Goal: Task Accomplishment & Management: Manage account settings

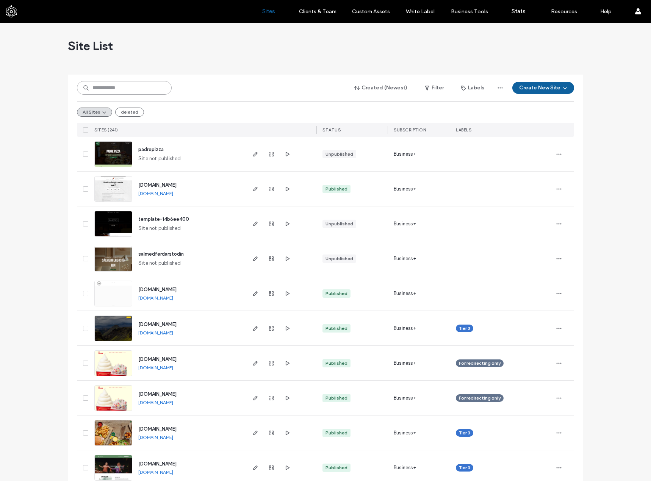
click at [131, 88] on input at bounding box center [124, 88] width 95 height 14
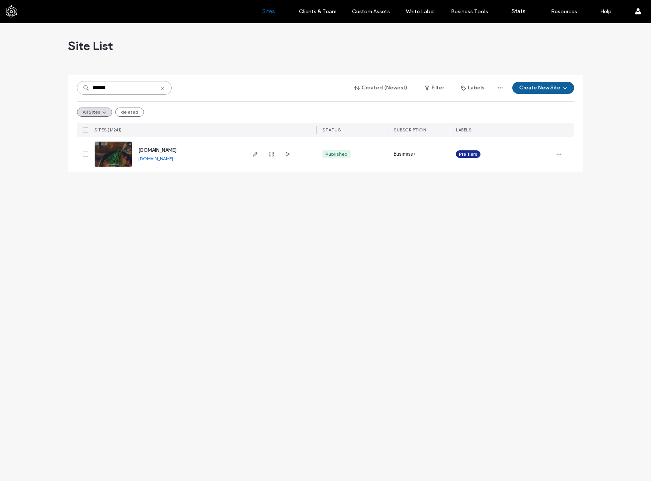
type input "*******"
click at [172, 151] on span "www.messinn.com" at bounding box center [157, 150] width 38 height 6
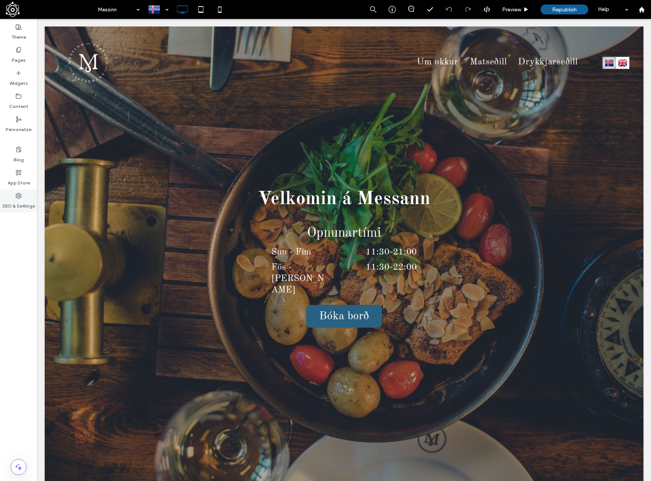
click at [19, 201] on label "SEO & Settings" at bounding box center [18, 204] width 33 height 11
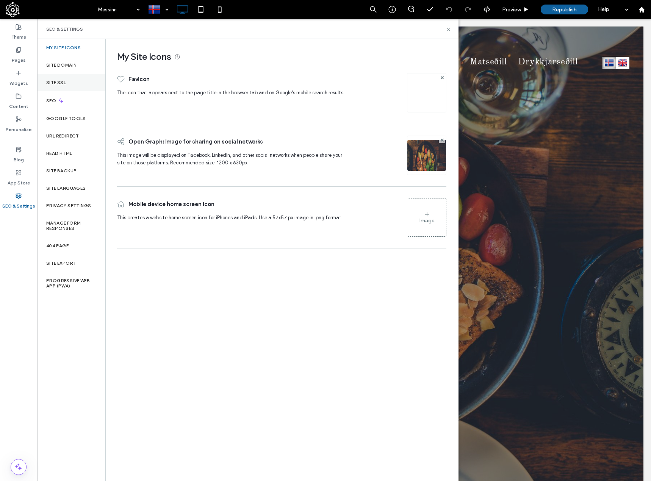
click at [78, 78] on div "Site SSL" at bounding box center [71, 82] width 68 height 17
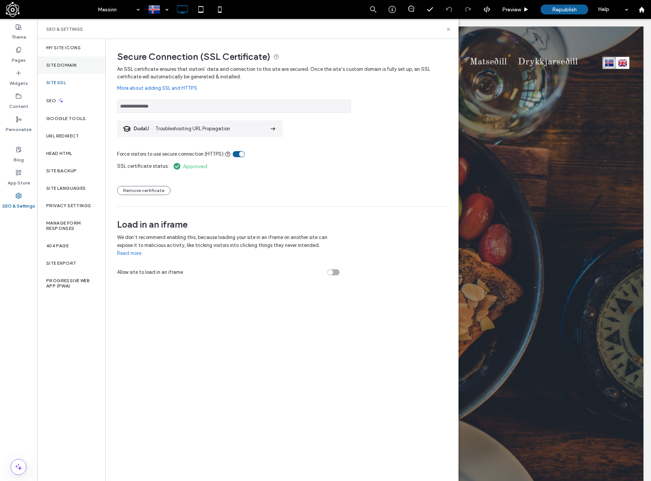
click at [80, 63] on div "Site Domain" at bounding box center [71, 64] width 68 height 17
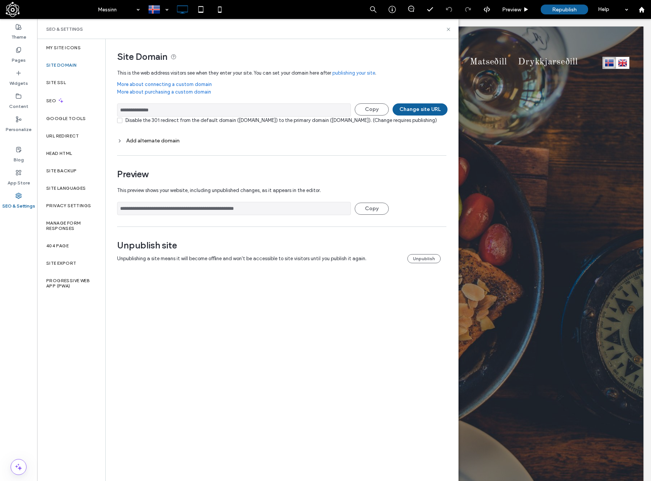
click at [122, 146] on div "Add alternate domain" at bounding box center [281, 141] width 329 height 10
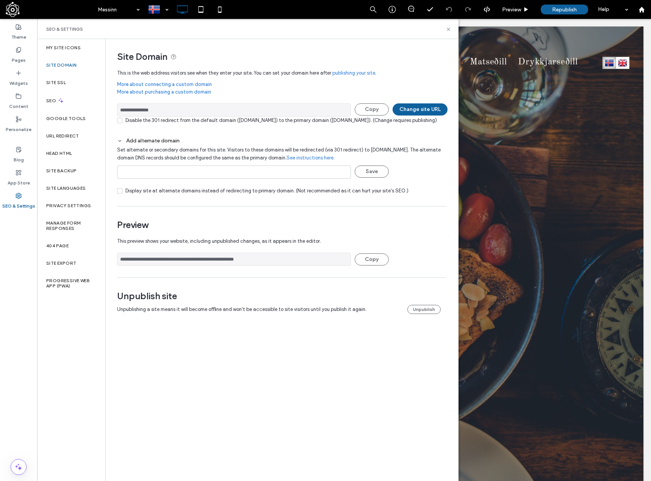
click at [192, 85] on link "More about connecting a custom domain" at bounding box center [281, 85] width 329 height 8
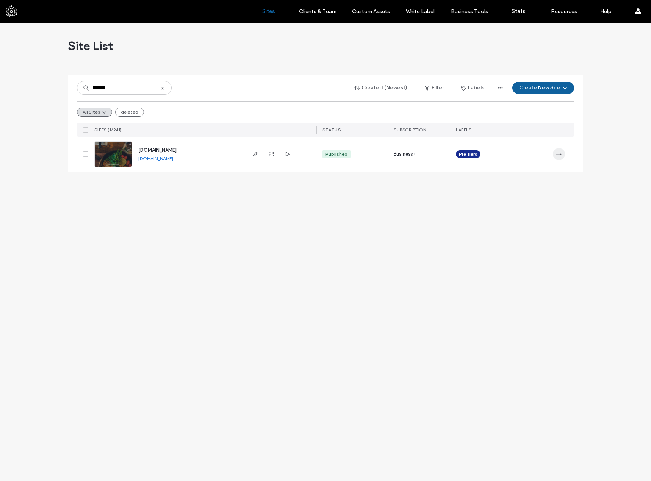
type input "*******"
click at [559, 155] on use "button" at bounding box center [559, 154] width 5 height 1
drag, startPoint x: 394, startPoint y: 209, endPoint x: 319, endPoint y: 196, distance: 76.2
click at [394, 209] on div "Site List ******* Created (Newest) Filter Labels Create New Site All Sites dele…" at bounding box center [325, 252] width 651 height 458
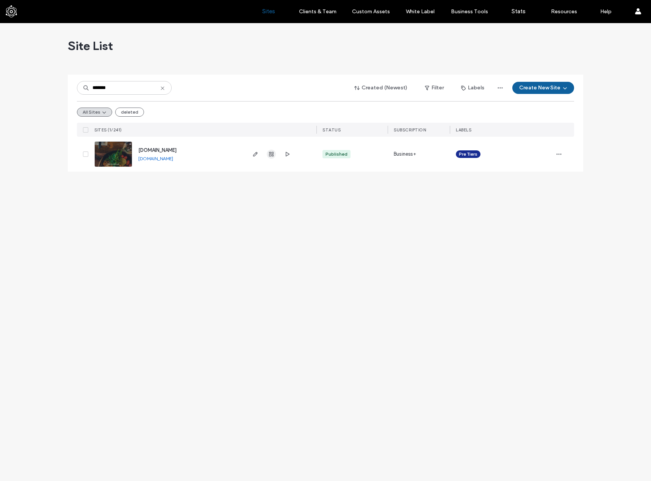
click at [274, 155] on icon "button" at bounding box center [271, 154] width 6 height 6
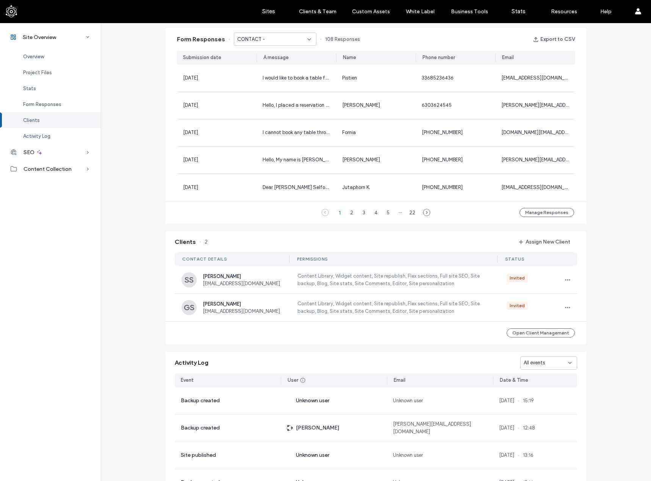
scroll to position [598, 0]
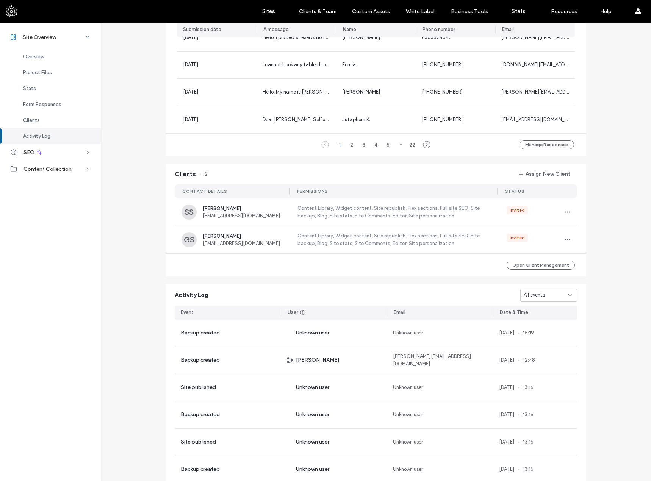
click at [62, 135] on div "Activity Log" at bounding box center [50, 136] width 101 height 16
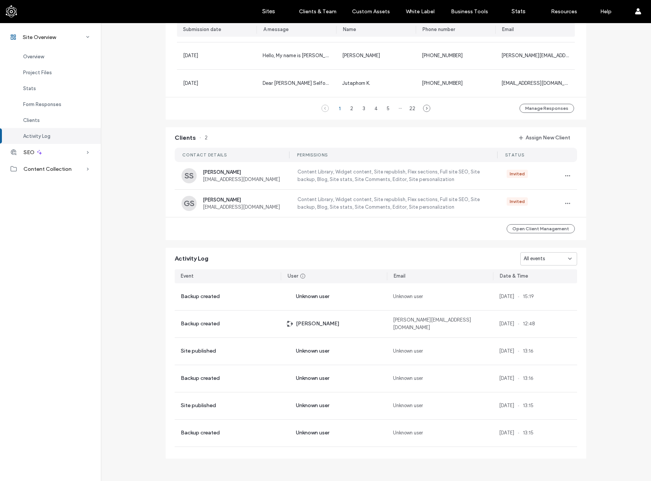
scroll to position [598, 0]
click at [84, 170] on div "Content Collection" at bounding box center [50, 169] width 101 height 17
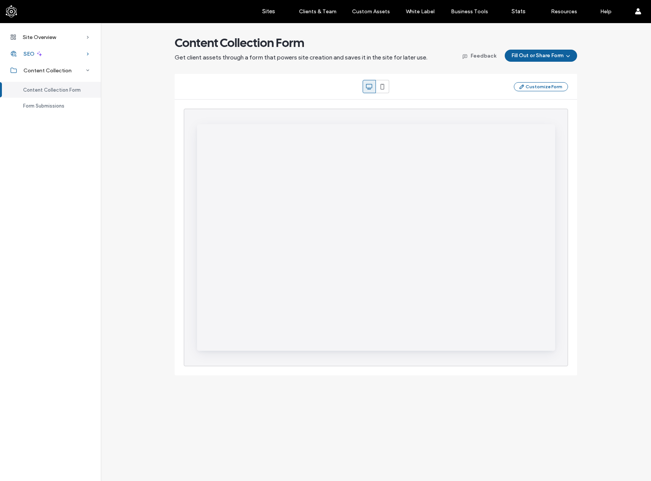
click at [84, 52] on icon at bounding box center [88, 54] width 8 height 8
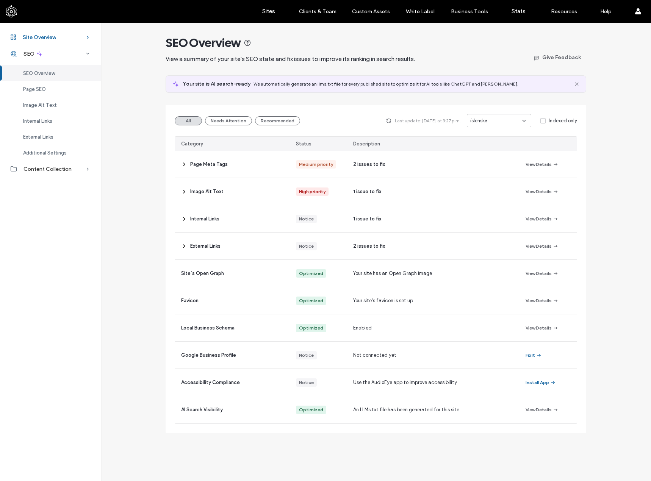
click at [81, 33] on div "Site Overview" at bounding box center [50, 37] width 101 height 17
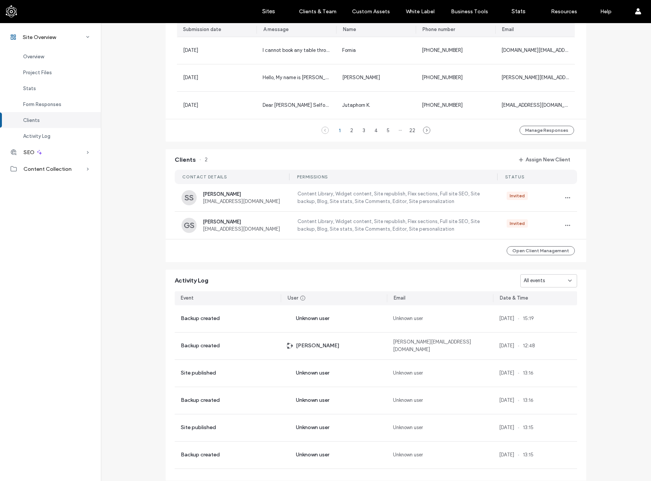
scroll to position [598, 0]
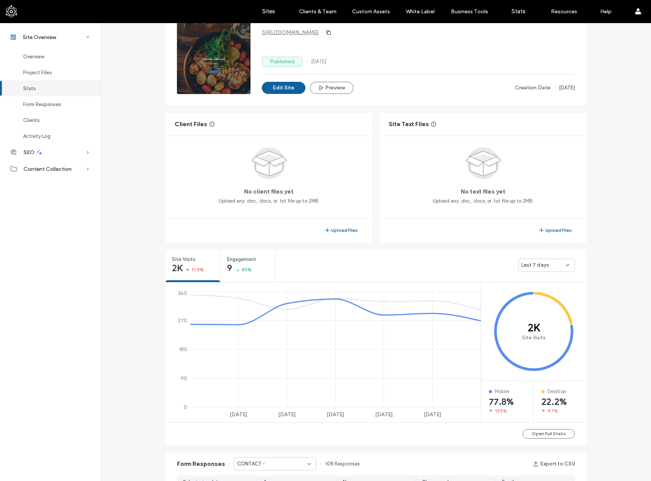
scroll to position [19, 0]
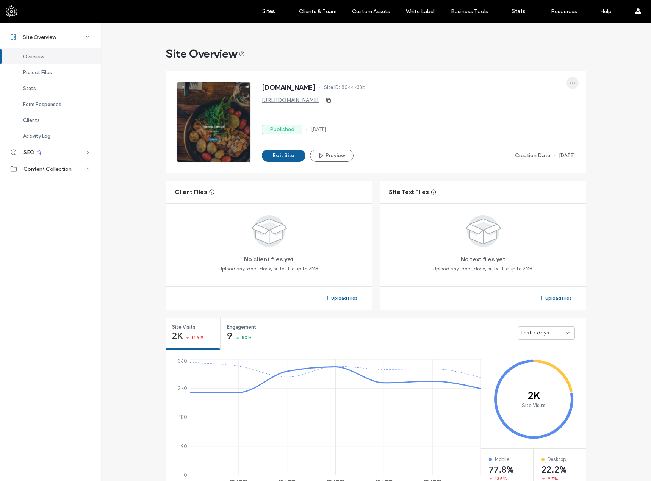
click at [573, 83] on span "button" at bounding box center [573, 83] width 12 height 12
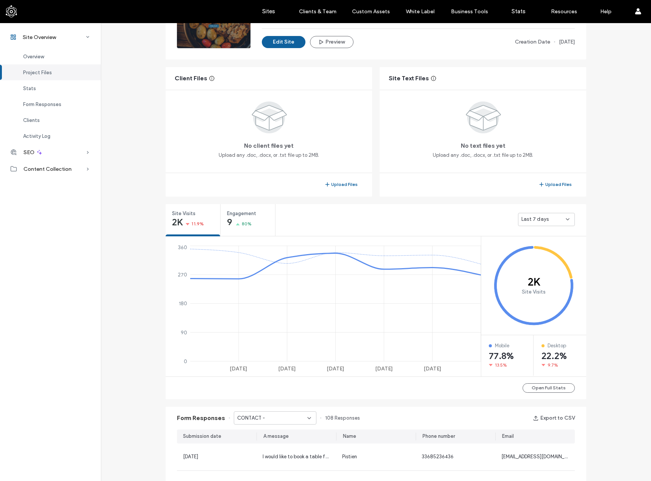
scroll to position [303, 0]
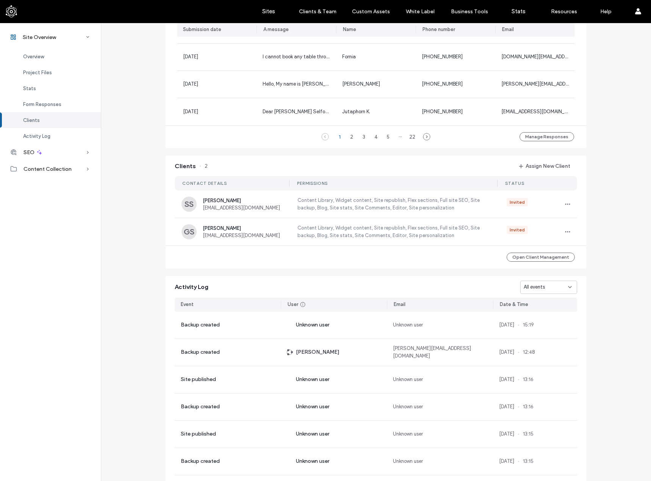
scroll to position [598, 0]
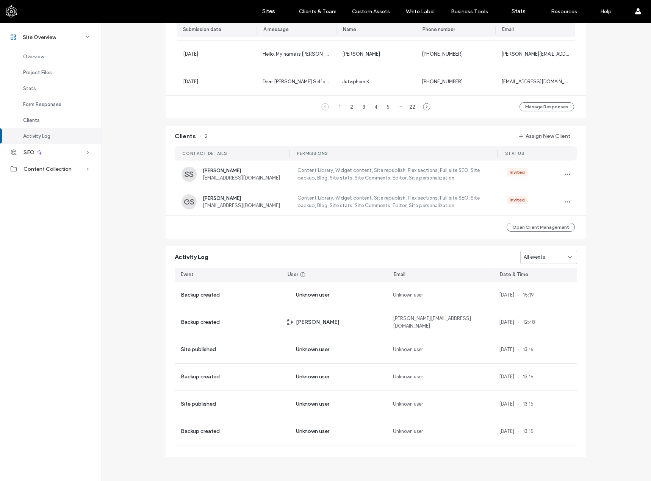
click at [587, 225] on div "Clients 2 Assign New Client CONTACT DETAILS PERMISSIONS STATUS SS Snorri Sigfin…" at bounding box center [376, 182] width 428 height 121
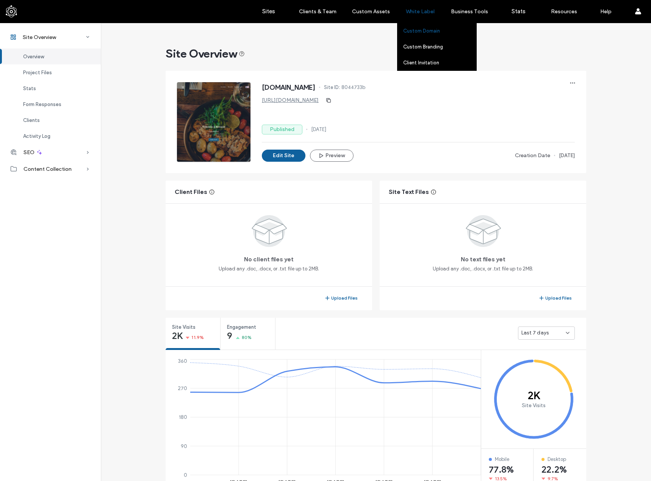
click at [421, 28] on label "Custom Domain" at bounding box center [421, 31] width 37 height 6
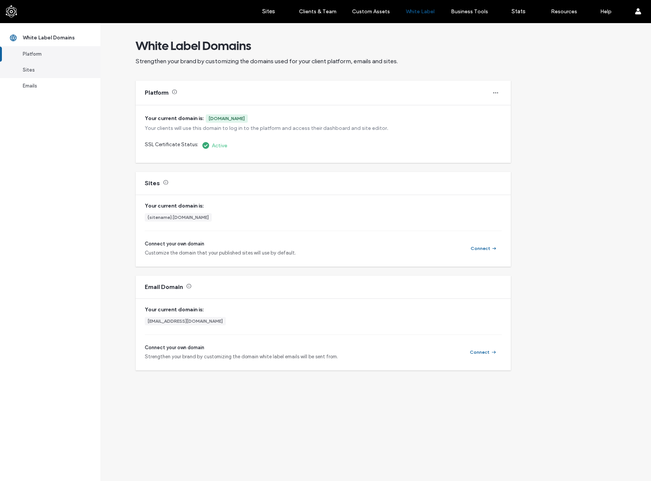
click at [59, 67] on div "Sites" at bounding box center [54, 70] width 62 height 8
click at [268, 11] on label "Sites" at bounding box center [268, 11] width 13 height 7
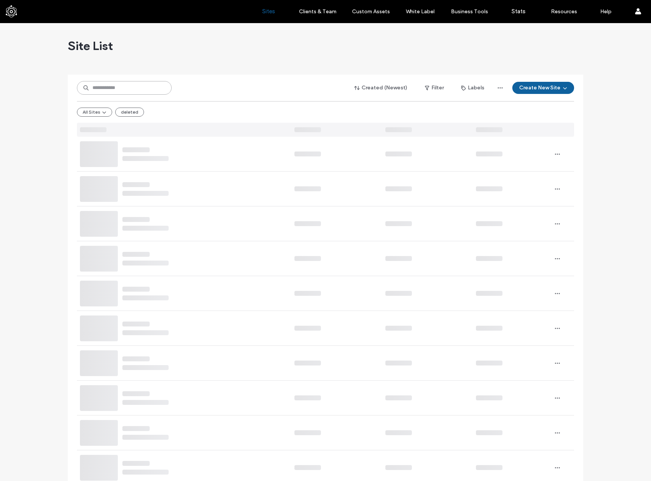
click at [149, 85] on input at bounding box center [124, 88] width 95 height 14
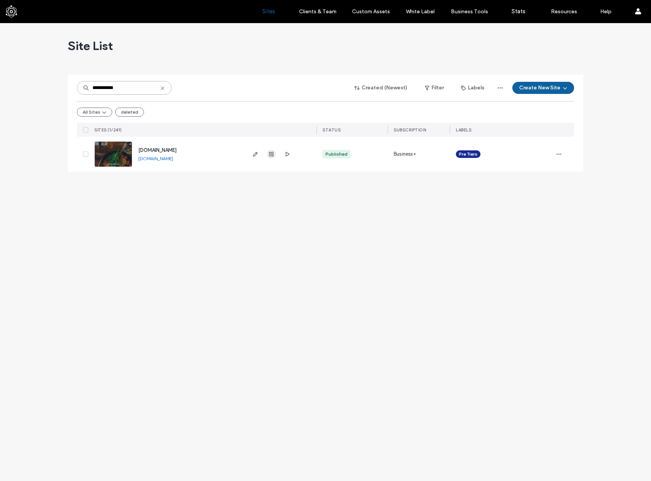
type input "**********"
click at [274, 156] on icon "button" at bounding box center [271, 154] width 6 height 6
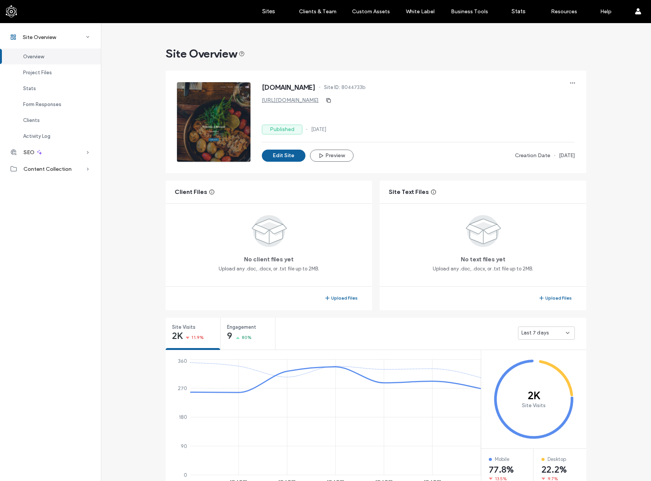
click at [88, 150] on icon at bounding box center [88, 153] width 8 height 8
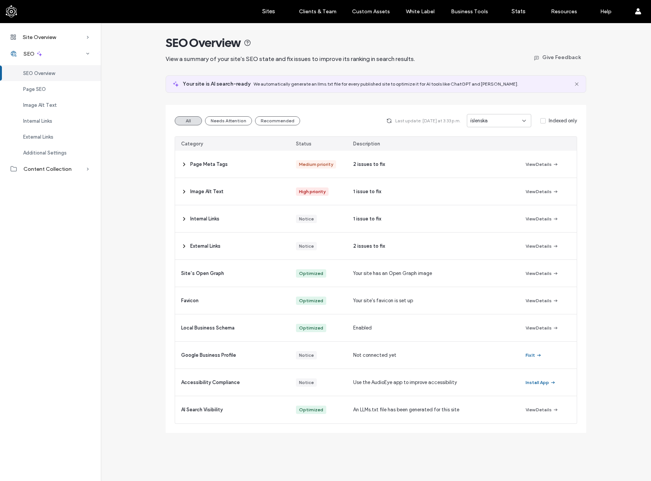
click at [133, 162] on div "SEO Overview View a summary of your site's SEO state and fix issues to improve …" at bounding box center [376, 228] width 550 height 410
click at [78, 169] on div "Content Collection" at bounding box center [50, 169] width 101 height 17
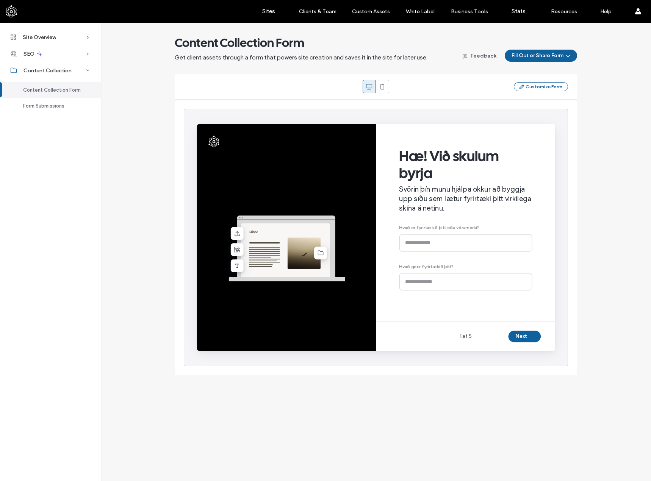
click at [130, 119] on div "Content Collection Form Get client assets through a form that powers site creat…" at bounding box center [376, 205] width 550 height 340
click at [613, 39] on div "Content Collection Form Get client assets through a form that powers site creat…" at bounding box center [376, 205] width 550 height 340
